Goal: Information Seeking & Learning: Learn about a topic

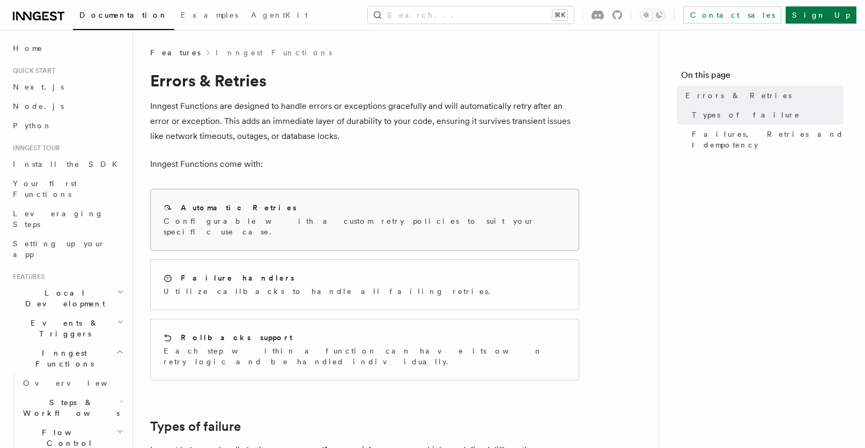
click at [283, 202] on div "Automatic Retries" at bounding box center [365, 207] width 402 height 11
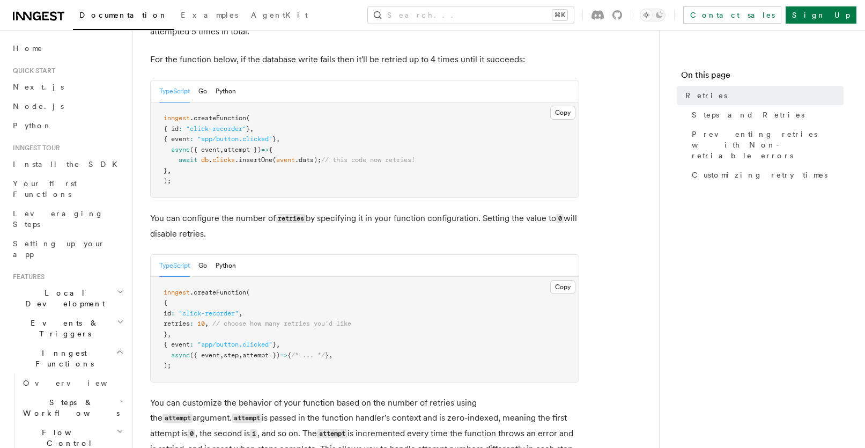
scroll to position [106, 0]
click at [465, 11] on button "Search... ⌘K" at bounding box center [471, 14] width 206 height 17
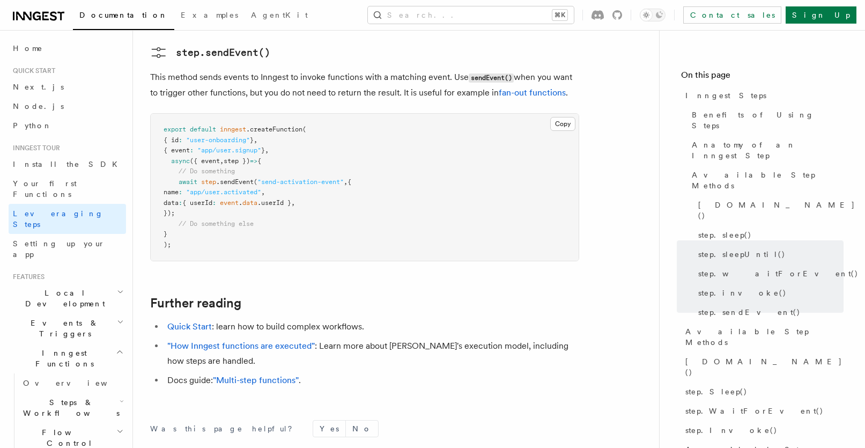
scroll to position [2316, 0]
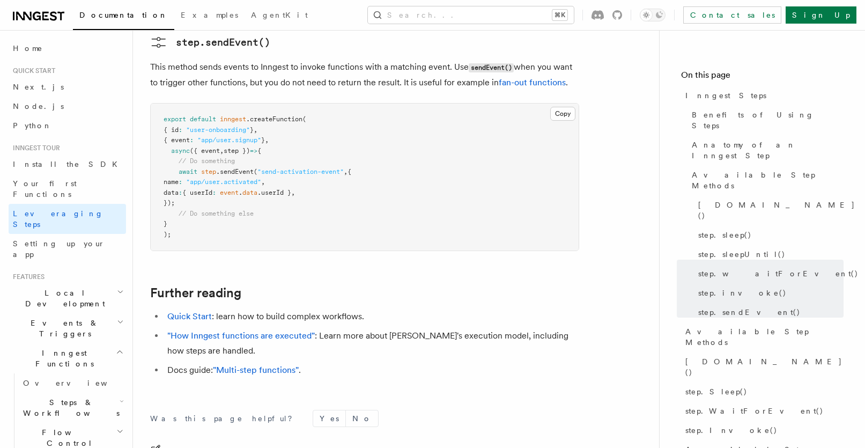
click at [379, 410] on form "Was this page helpful? Yes No" at bounding box center [364, 418] width 429 height 17
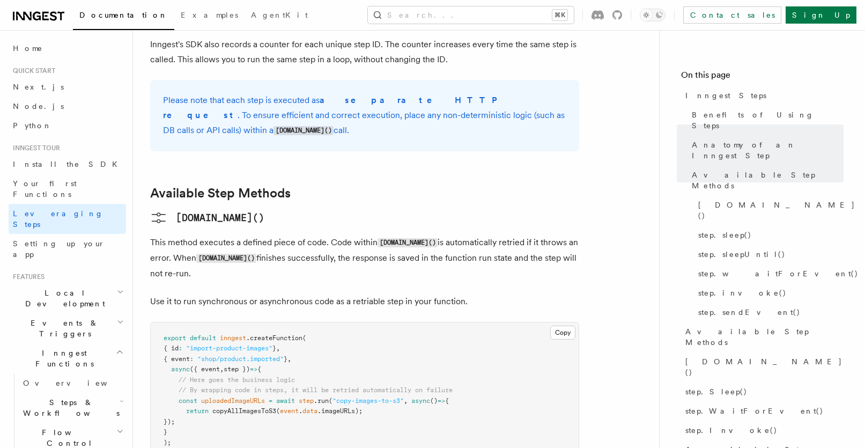
scroll to position [774, 0]
